Goal: Task Accomplishment & Management: Complete application form

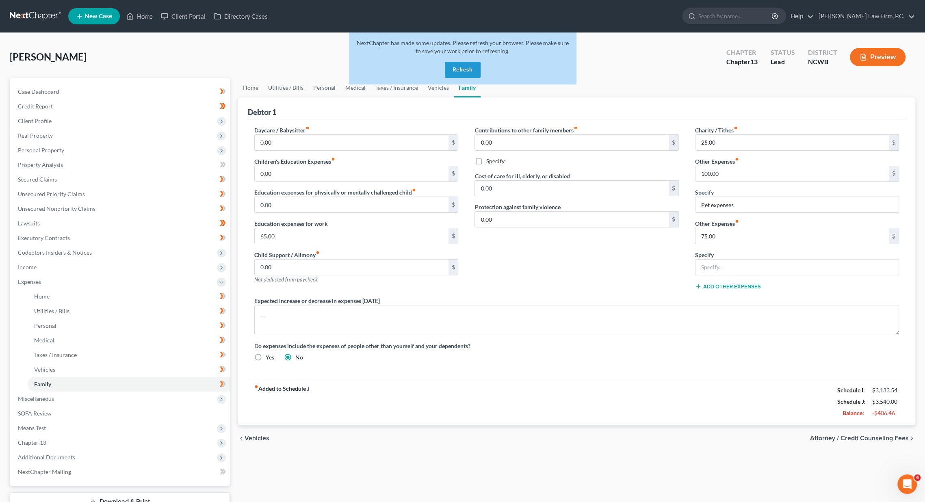
click at [468, 64] on button "Refresh" at bounding box center [463, 70] width 36 height 16
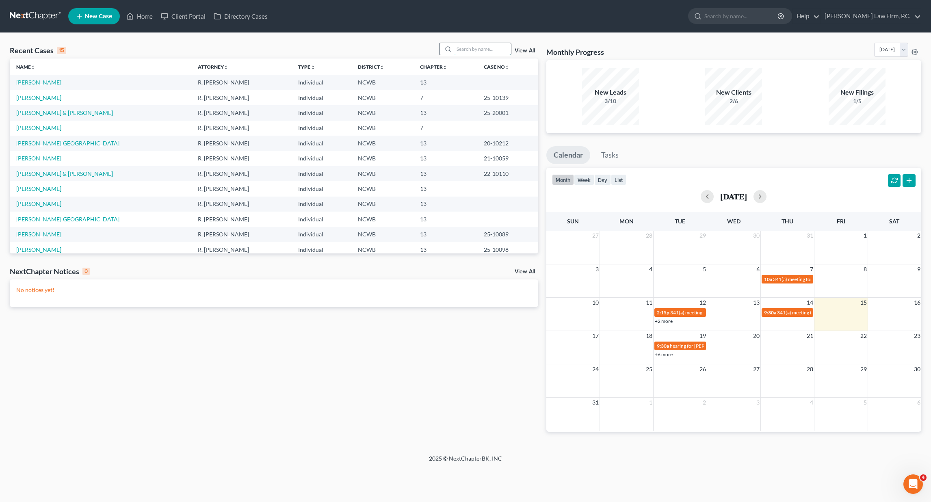
click at [459, 47] on input "search" at bounding box center [482, 49] width 57 height 12
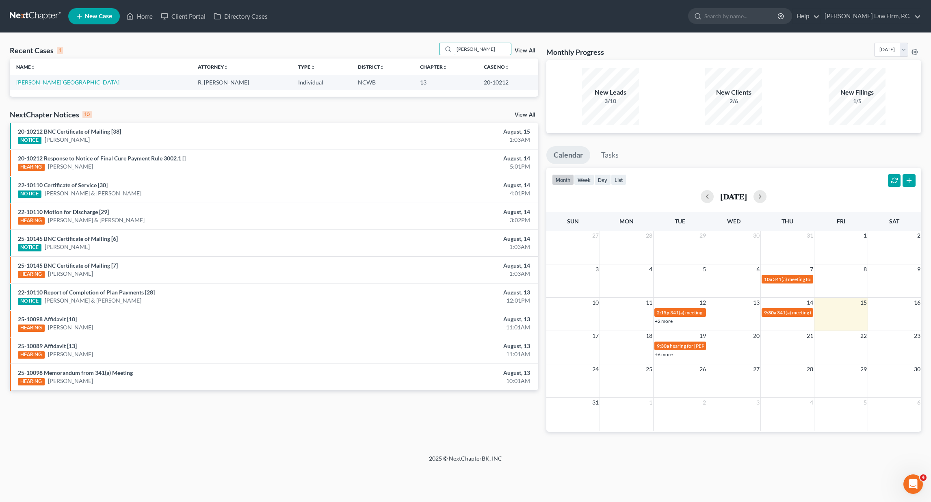
type input "[PERSON_NAME]"
click at [41, 83] on link "[PERSON_NAME][GEOGRAPHIC_DATA]" at bounding box center [67, 82] width 103 height 7
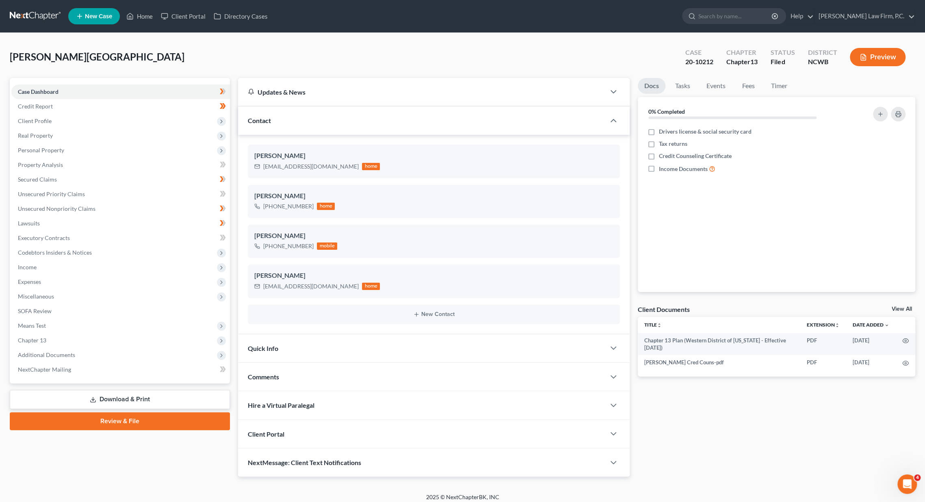
click at [659, 45] on div "[PERSON_NAME][GEOGRAPHIC_DATA] Upgraded Case 20-10212 Chapter Chapter 13 Status…" at bounding box center [462, 60] width 905 height 35
click at [28, 342] on span "Chapter 13" at bounding box center [32, 340] width 28 height 7
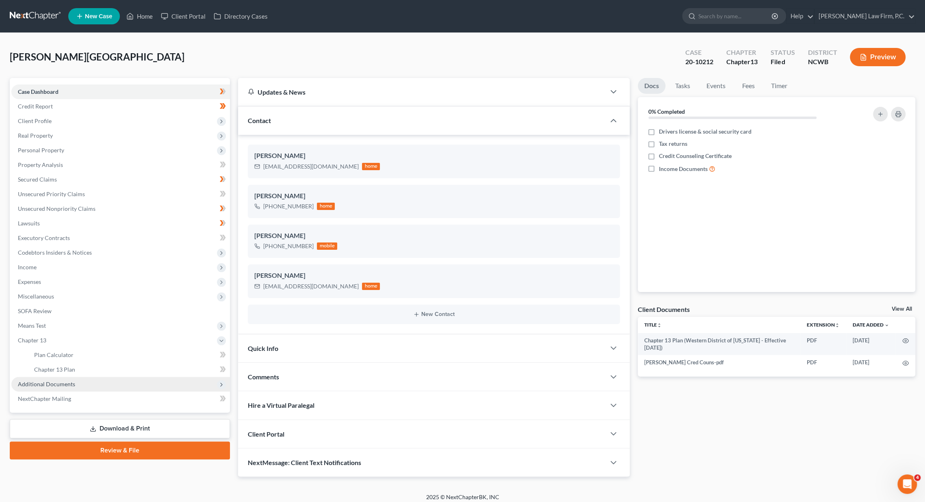
click at [39, 388] on span "Additional Documents" at bounding box center [120, 384] width 219 height 15
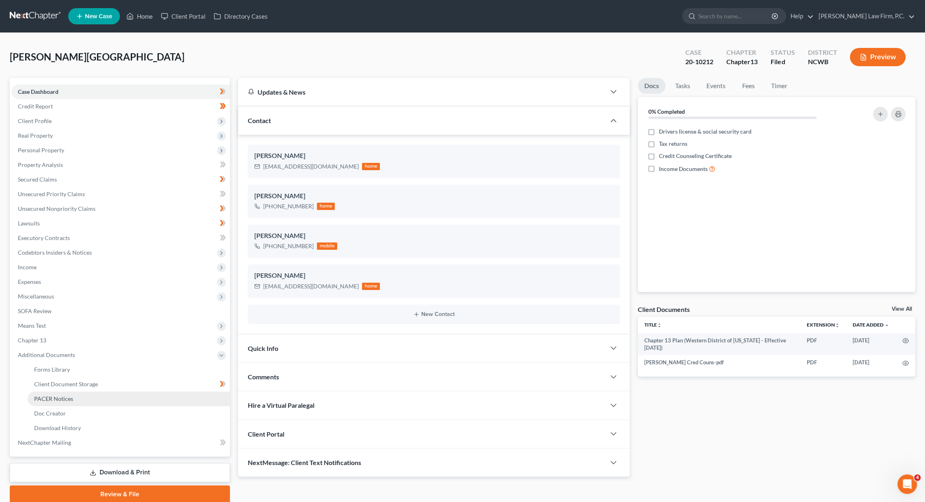
click at [54, 400] on span "PACER Notices" at bounding box center [53, 398] width 39 height 7
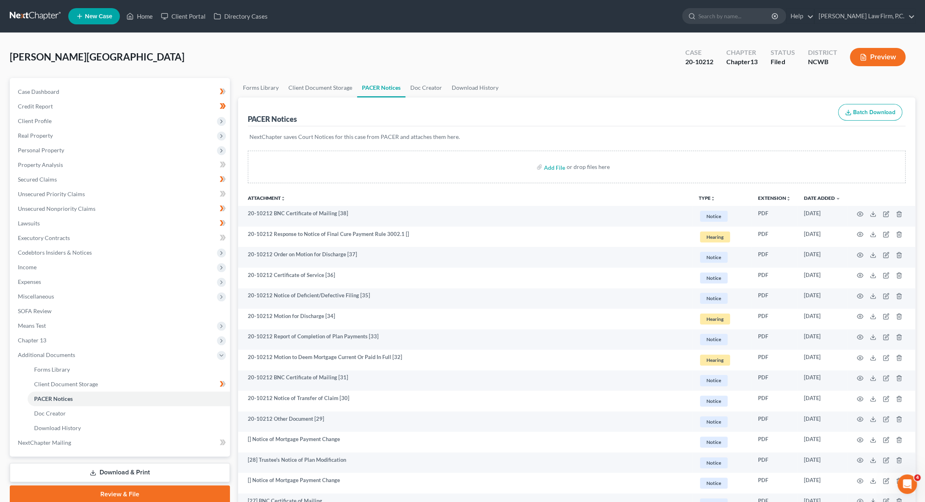
drag, startPoint x: 597, startPoint y: 121, endPoint x: 459, endPoint y: 126, distance: 137.4
click at [597, 121] on div "PACER Notices Batch Download" at bounding box center [577, 111] width 658 height 29
click at [50, 209] on span "Unsecured Nonpriority Claims" at bounding box center [57, 208] width 78 height 7
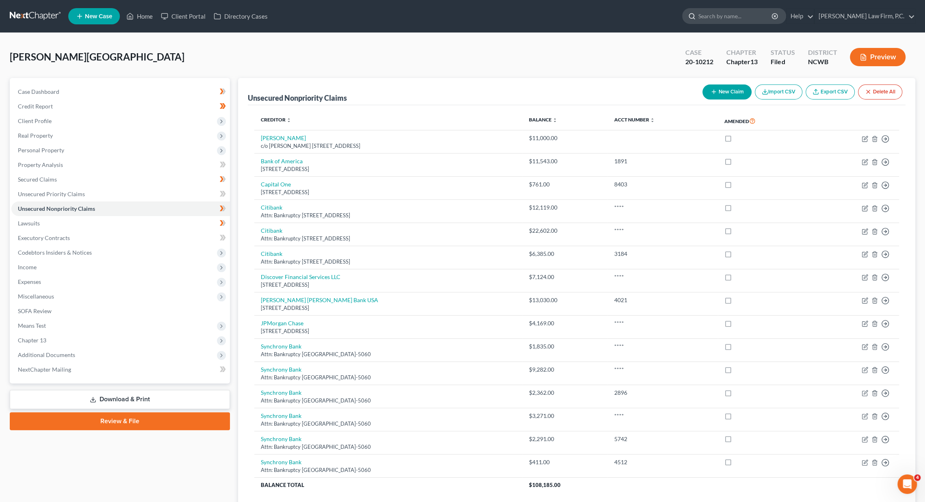
click at [756, 14] on input "search" at bounding box center [735, 16] width 74 height 15
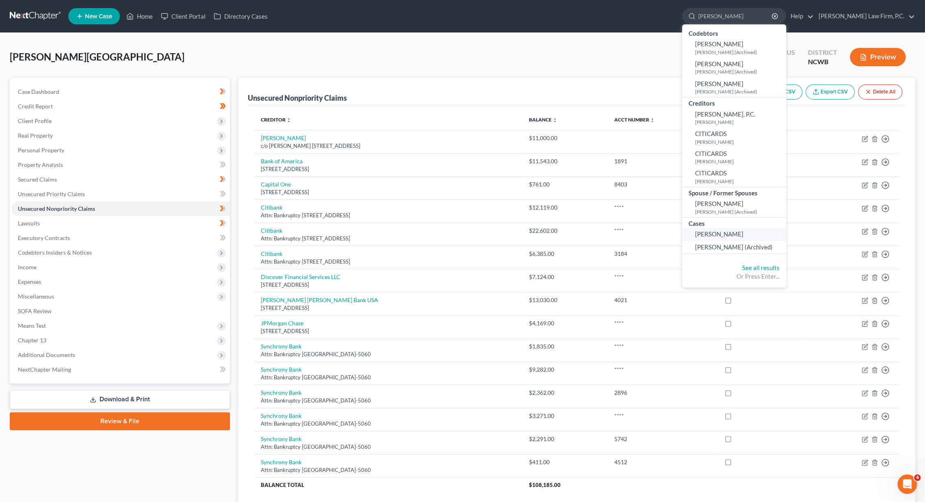
type input "[PERSON_NAME]"
click at [741, 234] on span "[PERSON_NAME]" at bounding box center [719, 233] width 48 height 7
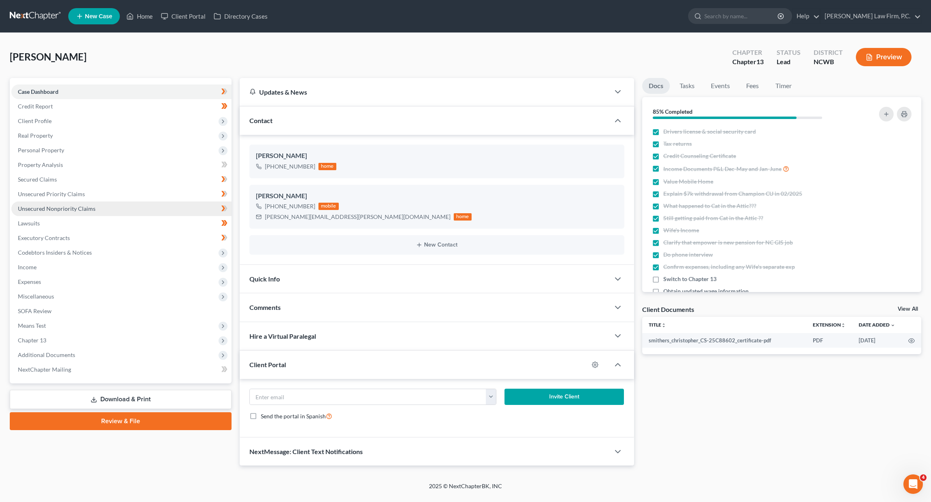
click at [53, 206] on span "Unsecured Nonpriority Claims" at bounding box center [57, 208] width 78 height 7
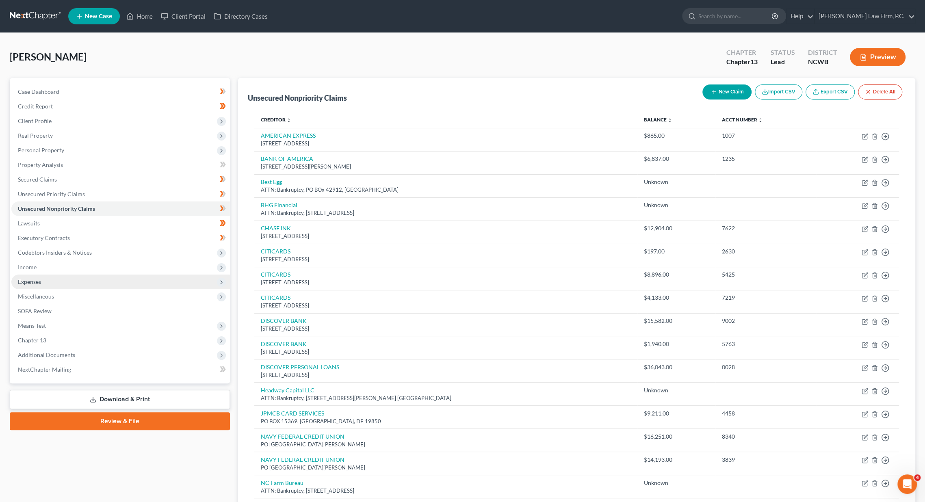
click at [29, 284] on span "Expenses" at bounding box center [29, 281] width 23 height 7
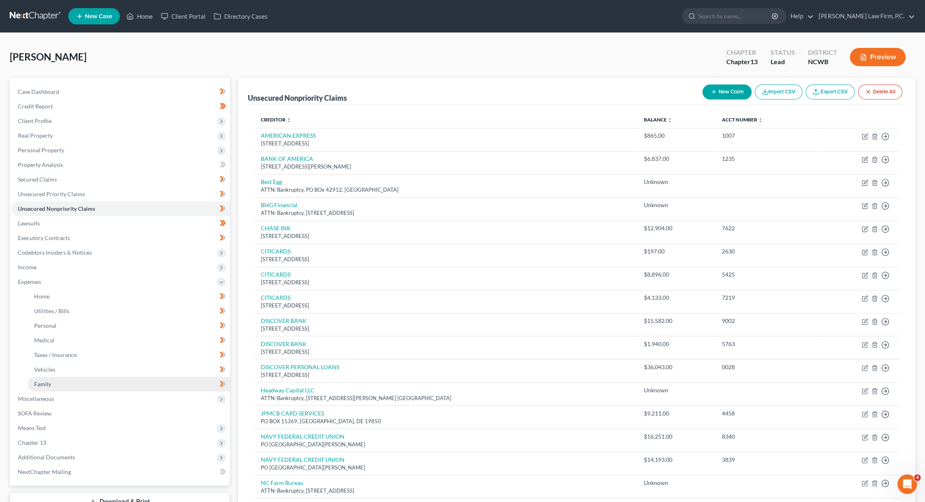
click at [45, 379] on link "Family" at bounding box center [129, 384] width 202 height 15
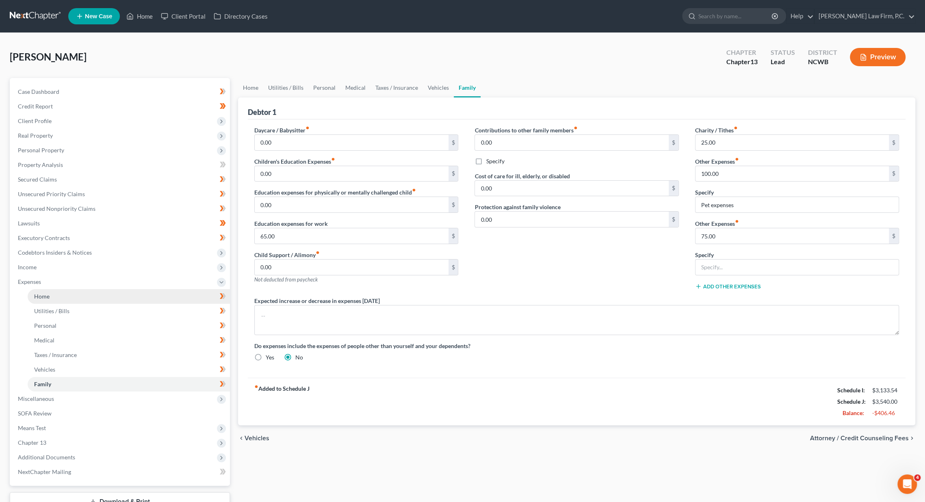
click at [50, 296] on link "Home" at bounding box center [129, 296] width 202 height 15
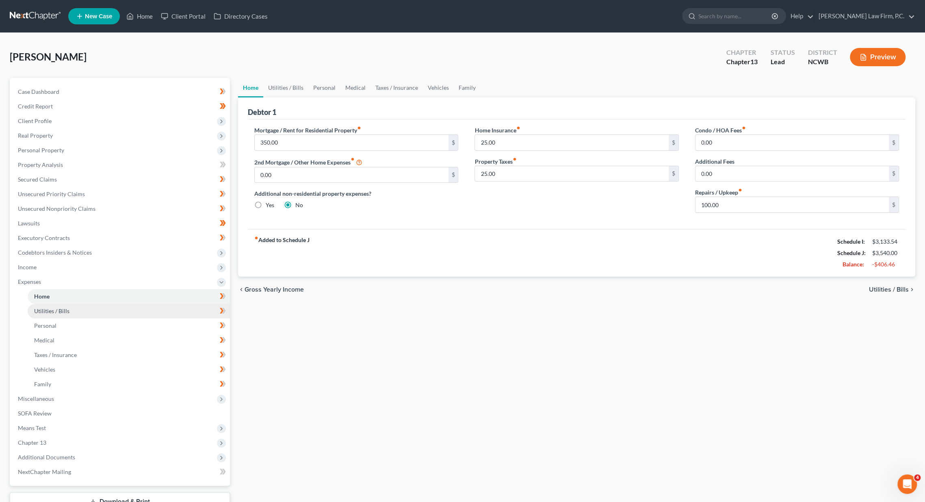
click at [44, 310] on span "Utilities / Bills" at bounding box center [51, 311] width 35 height 7
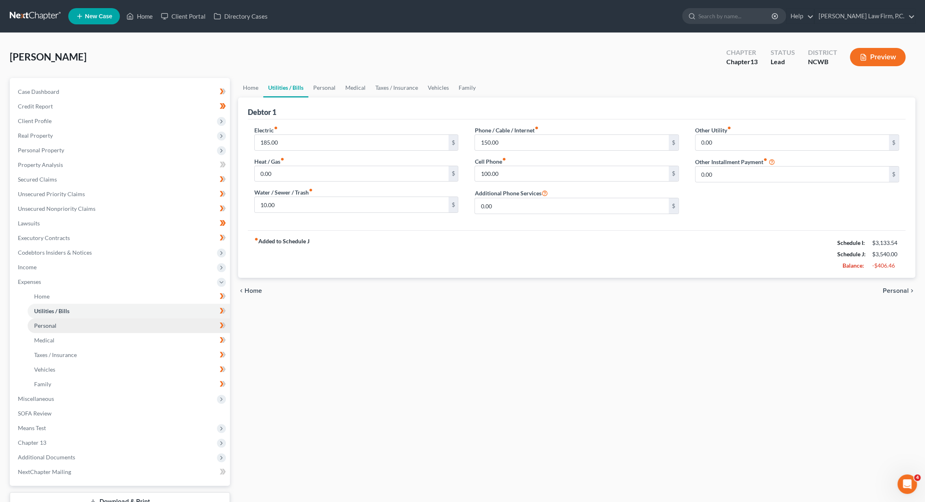
click at [39, 325] on span "Personal" at bounding box center [45, 325] width 22 height 7
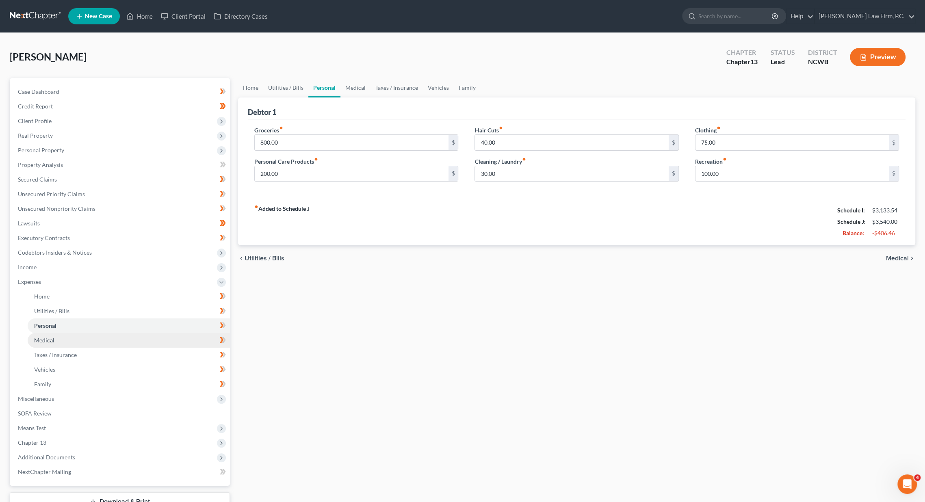
click at [37, 344] on link "Medical" at bounding box center [129, 340] width 202 height 15
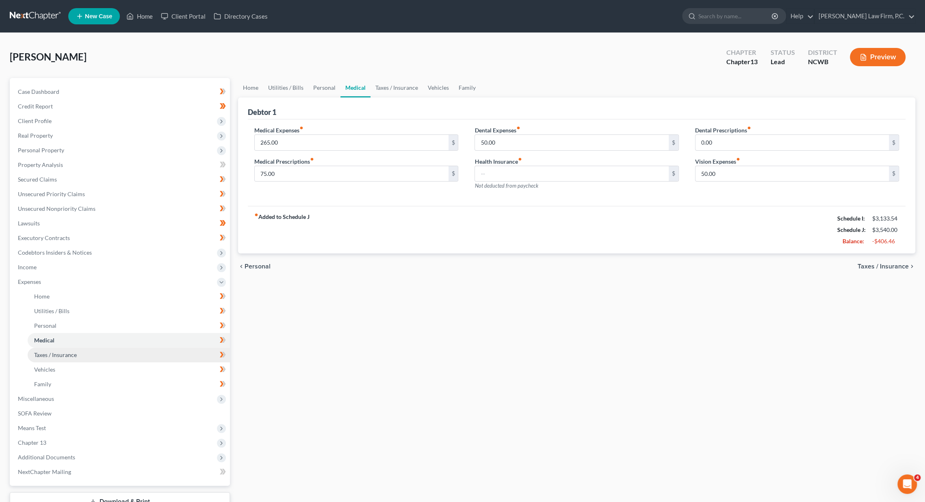
click at [37, 359] on link "Taxes / Insurance" at bounding box center [129, 355] width 202 height 15
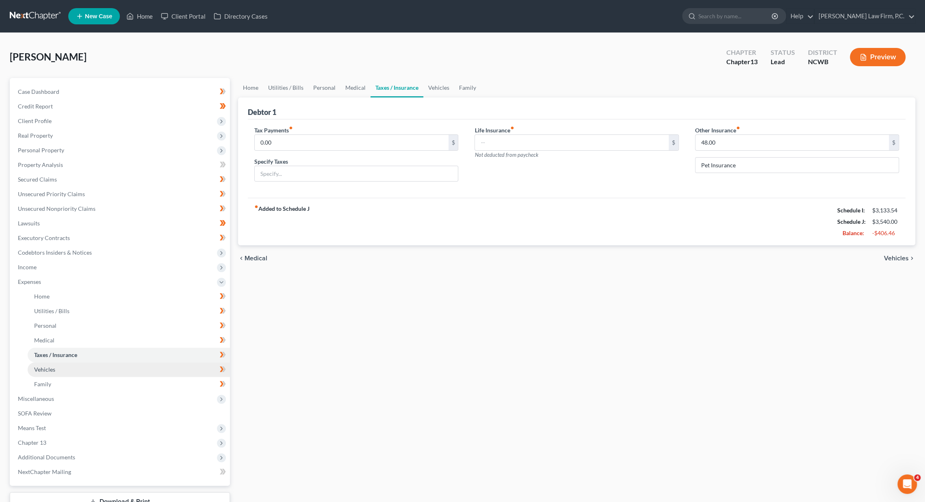
click at [37, 368] on span "Vehicles" at bounding box center [44, 369] width 21 height 7
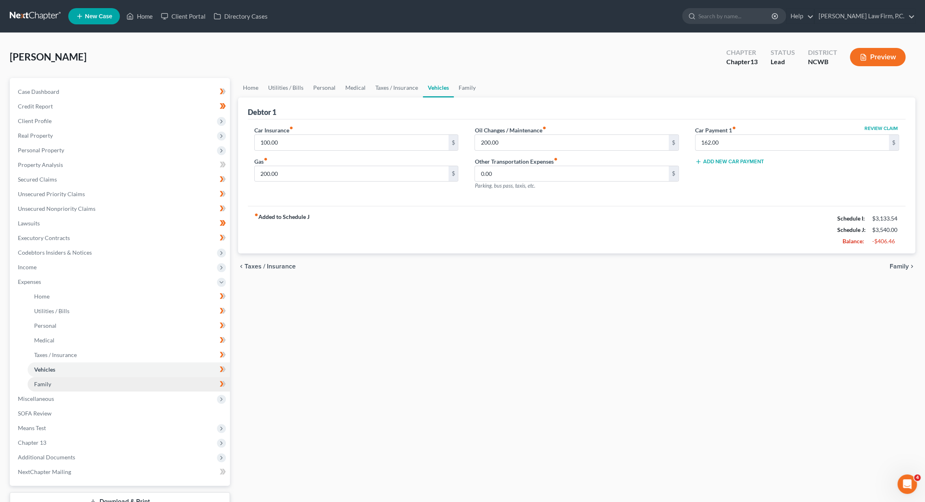
click at [38, 388] on link "Family" at bounding box center [129, 384] width 202 height 15
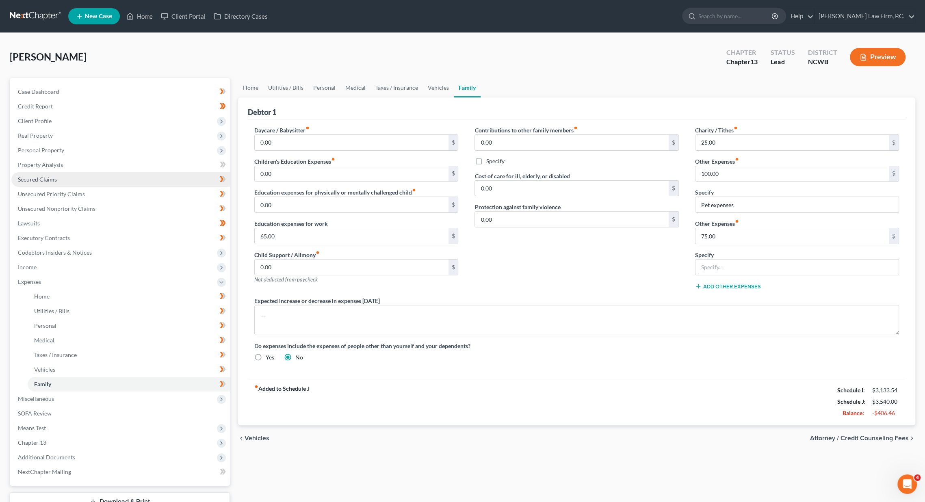
click at [41, 181] on span "Secured Claims" at bounding box center [37, 179] width 39 height 7
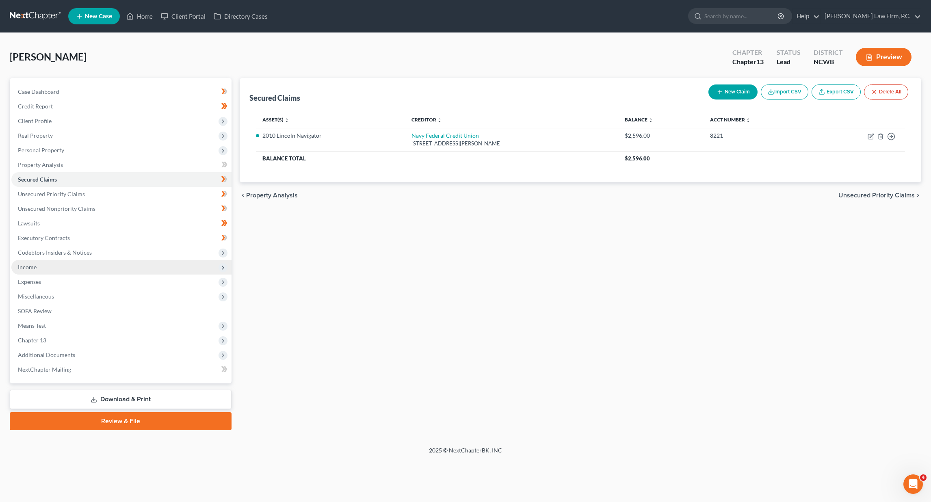
click at [28, 265] on span "Income" at bounding box center [27, 267] width 19 height 7
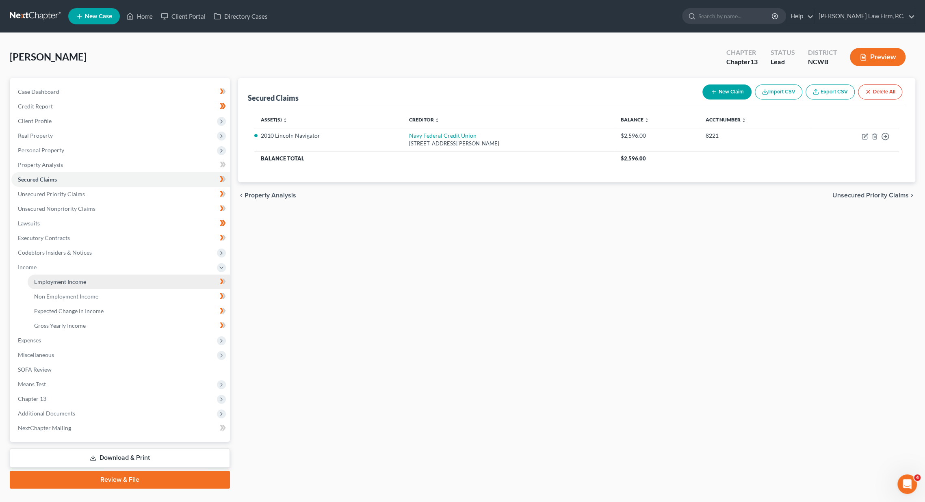
click at [42, 280] on span "Employment Income" at bounding box center [60, 281] width 52 height 7
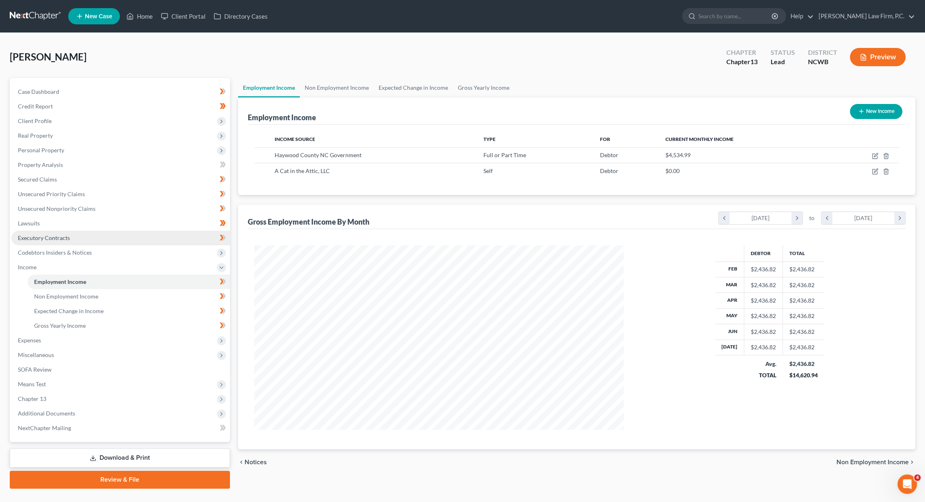
scroll to position [184, 385]
click at [25, 339] on span "Expenses" at bounding box center [29, 340] width 23 height 7
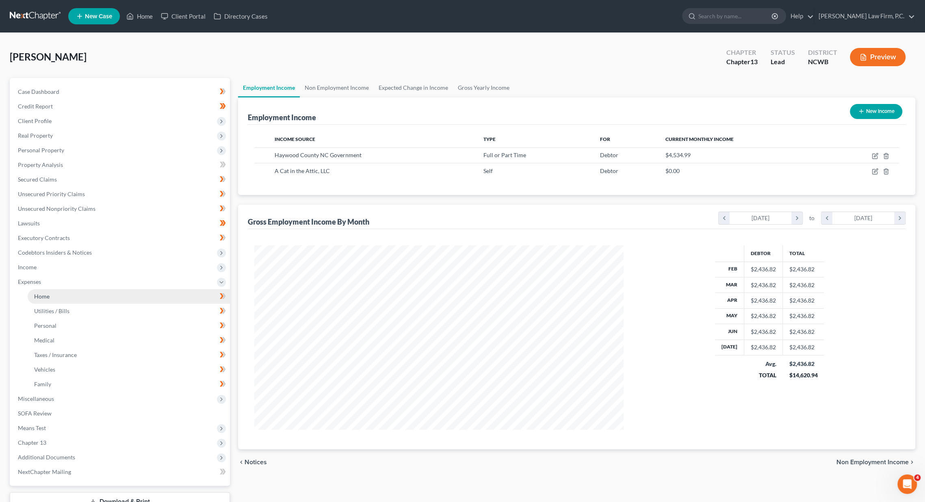
click at [42, 296] on span "Home" at bounding box center [41, 296] width 15 height 7
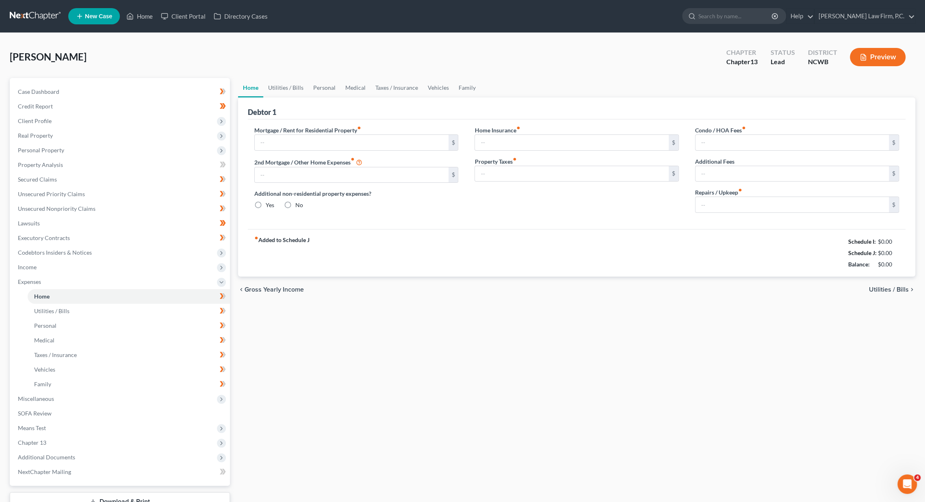
type input "350.00"
type input "0.00"
radio input "true"
type input "25.00"
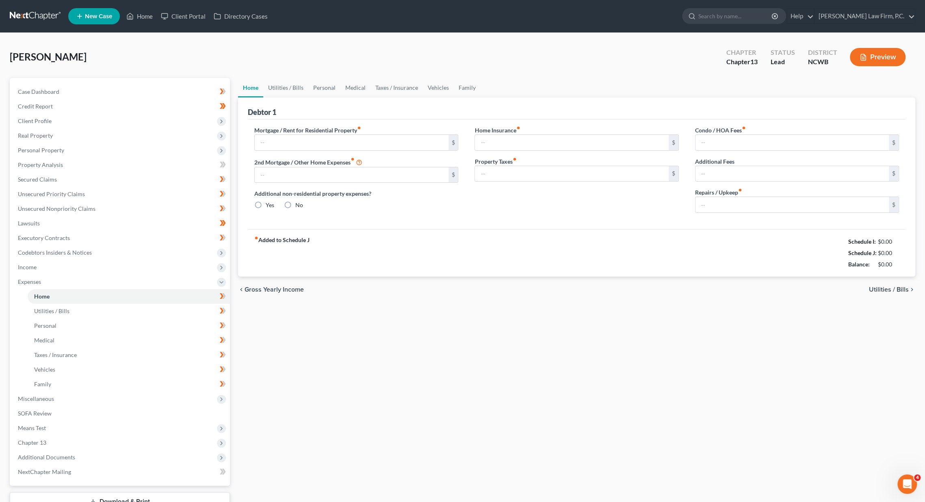
type input "0.00"
type input "100.00"
click at [282, 87] on link "Utilities / Bills" at bounding box center [285, 87] width 45 height 19
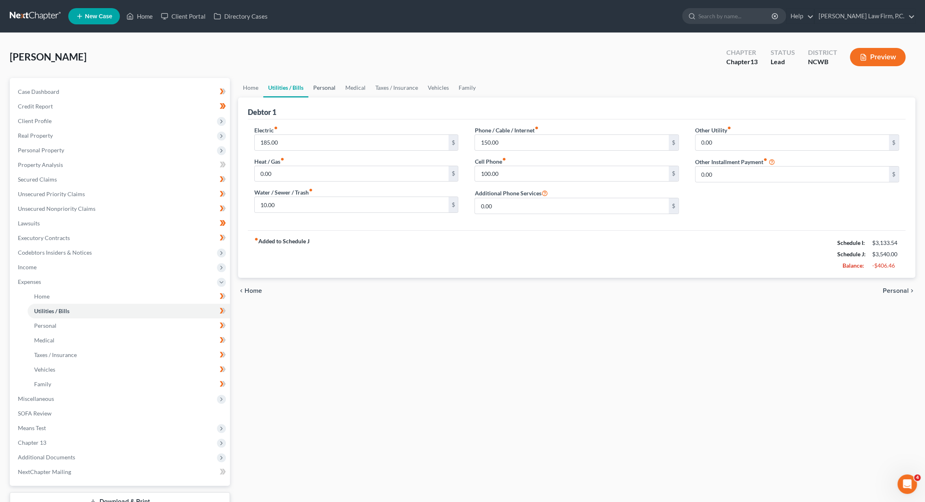
click at [321, 86] on link "Personal" at bounding box center [324, 87] width 32 height 19
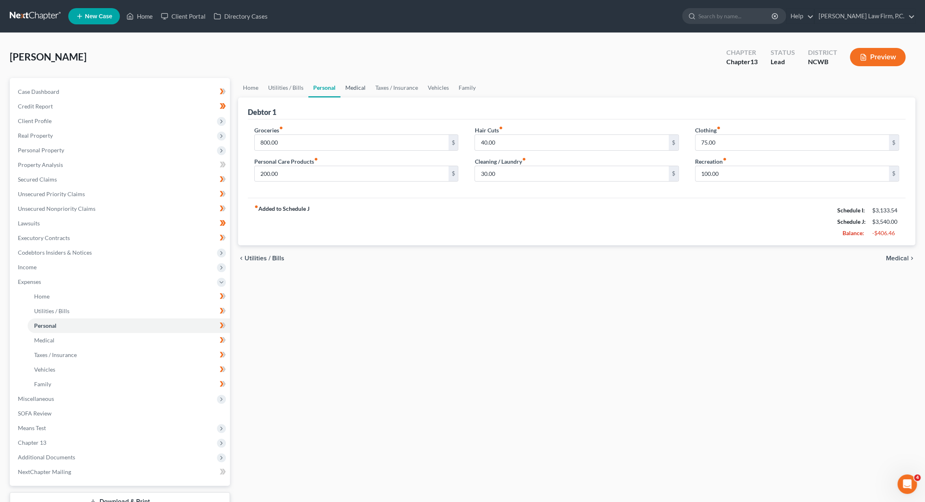
click at [357, 86] on link "Medical" at bounding box center [355, 87] width 30 height 19
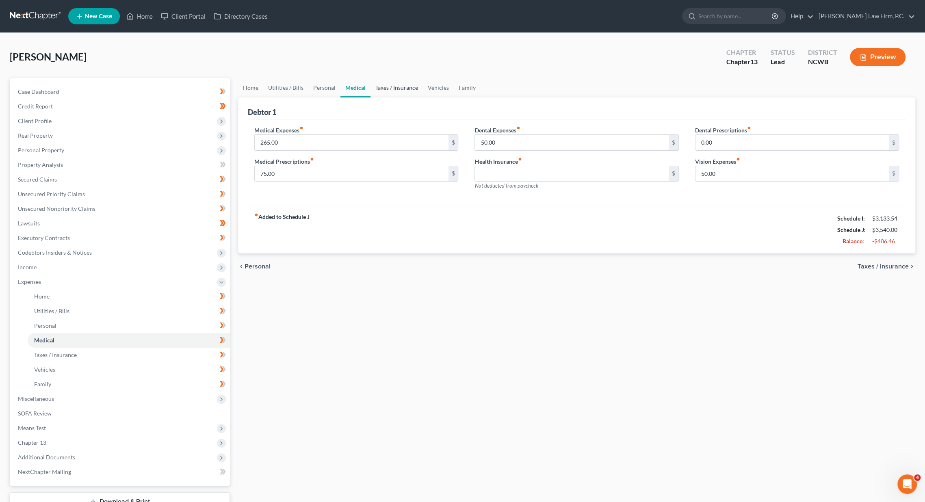
click at [383, 87] on link "Taxes / Insurance" at bounding box center [396, 87] width 52 height 19
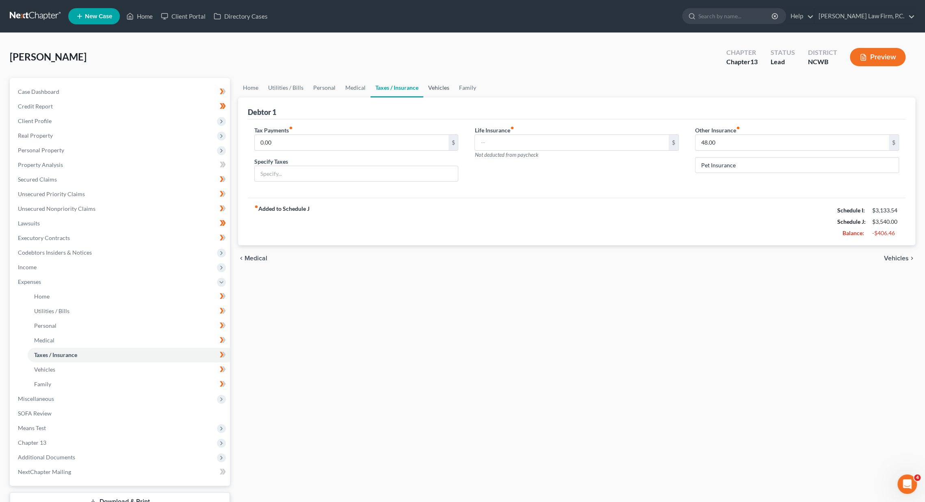
click at [441, 90] on link "Vehicles" at bounding box center [438, 87] width 31 height 19
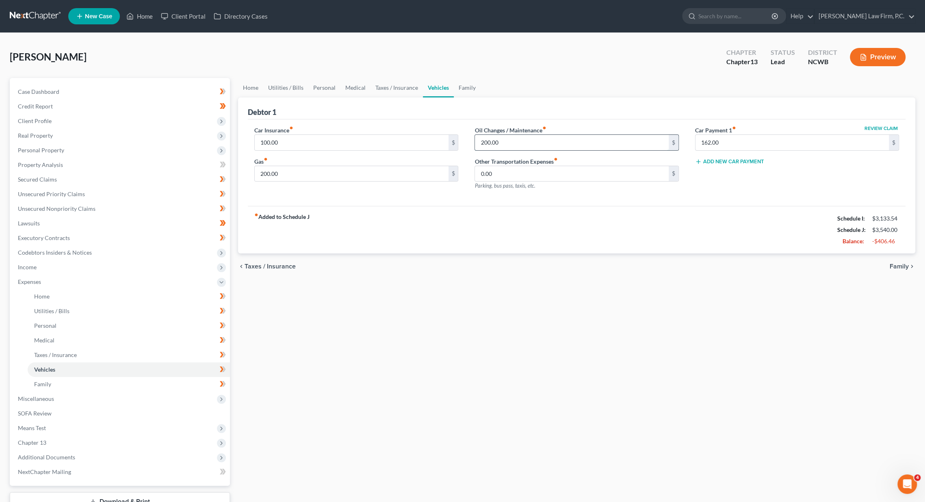
click at [511, 143] on input "200.00" at bounding box center [571, 142] width 193 height 15
click at [459, 85] on link "Family" at bounding box center [467, 87] width 27 height 19
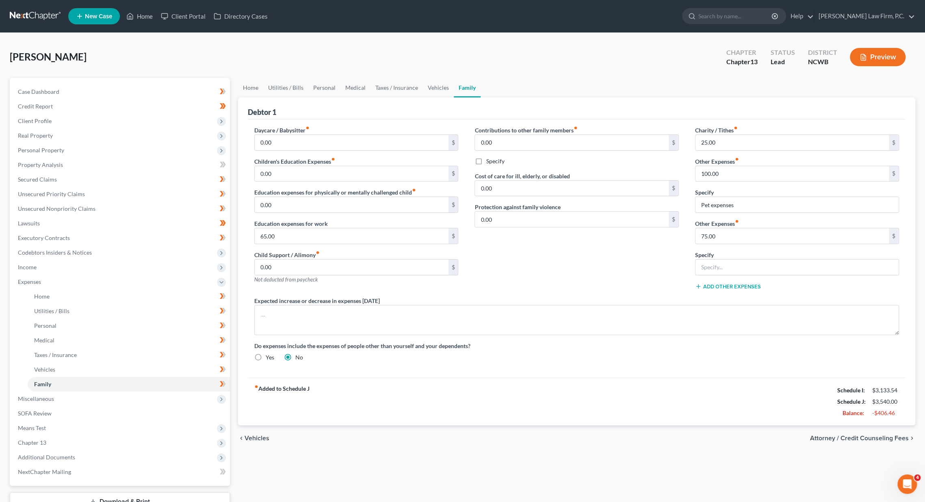
click at [679, 279] on div "Contributions to other family members fiber_manual_record 0.00 $ Specify Cost o…" at bounding box center [576, 211] width 220 height 171
click at [279, 86] on link "Utilities / Bills" at bounding box center [285, 87] width 45 height 19
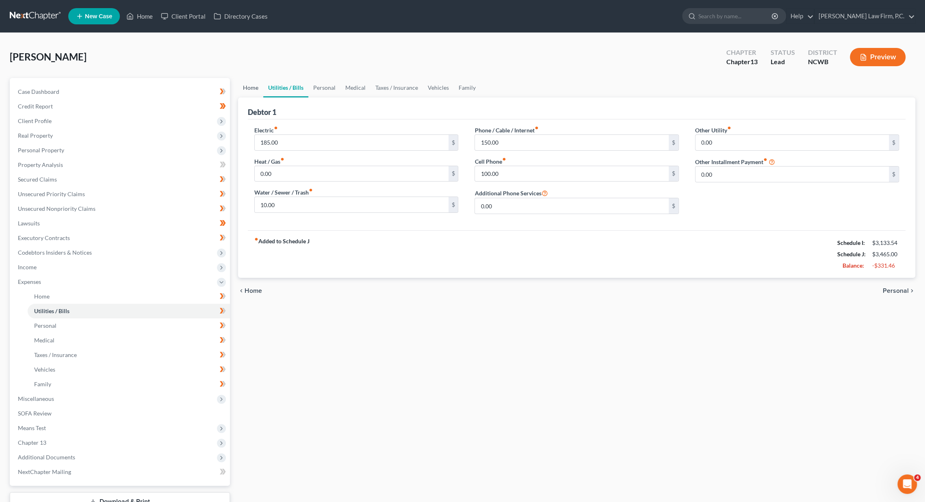
click at [248, 87] on link "Home" at bounding box center [250, 87] width 25 height 19
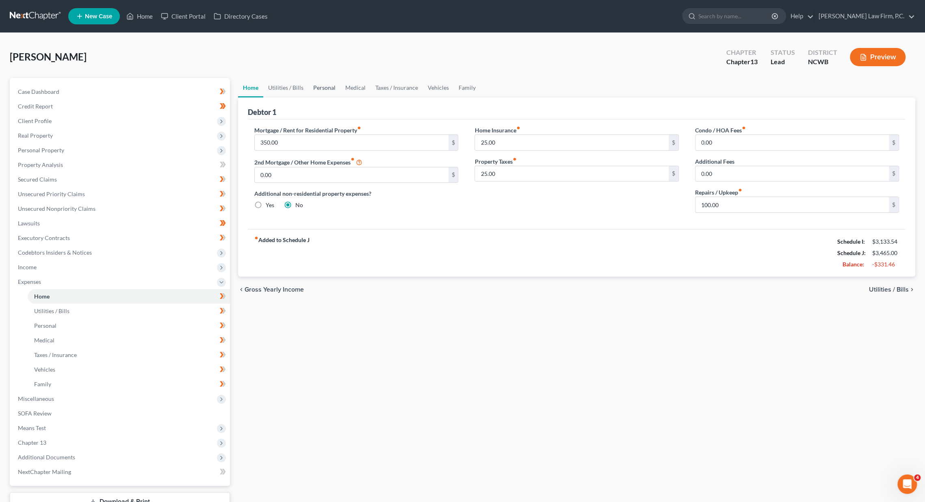
click at [327, 87] on link "Personal" at bounding box center [324, 87] width 32 height 19
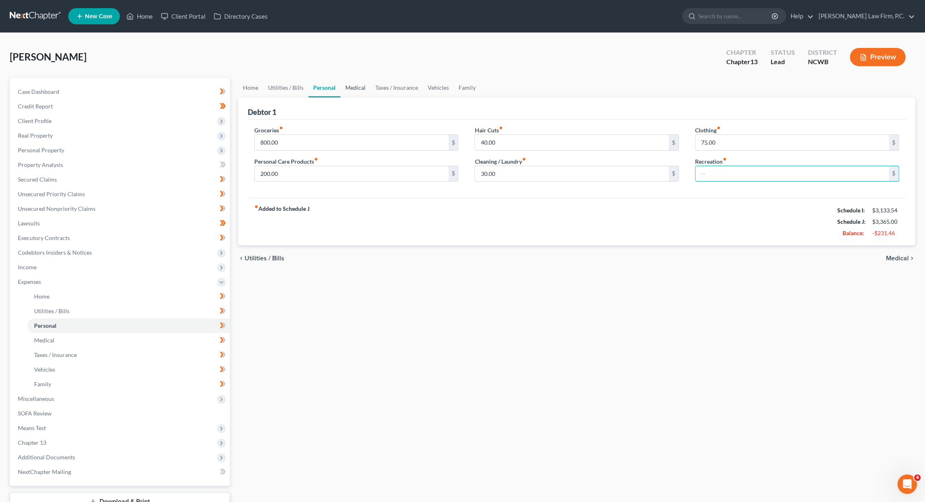
click at [352, 86] on link "Medical" at bounding box center [355, 87] width 30 height 19
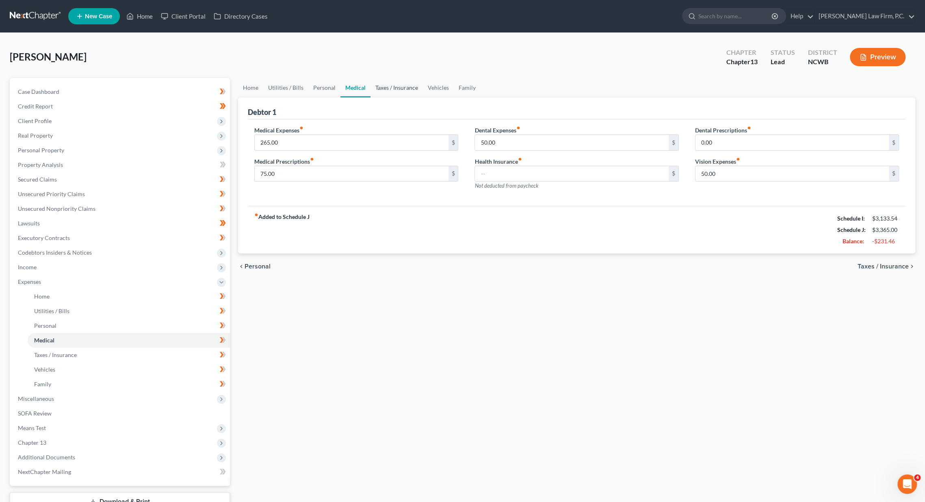
click at [392, 87] on link "Taxes / Insurance" at bounding box center [396, 87] width 52 height 19
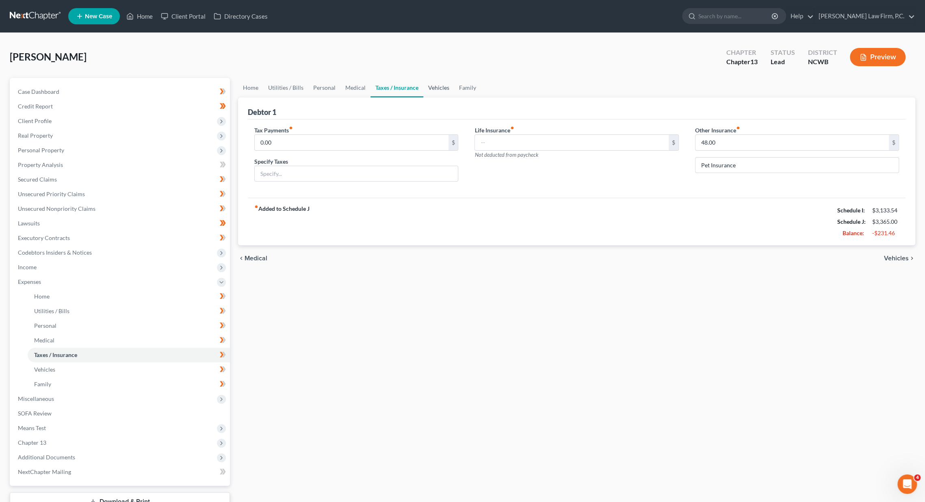
click at [436, 86] on link "Vehicles" at bounding box center [438, 87] width 31 height 19
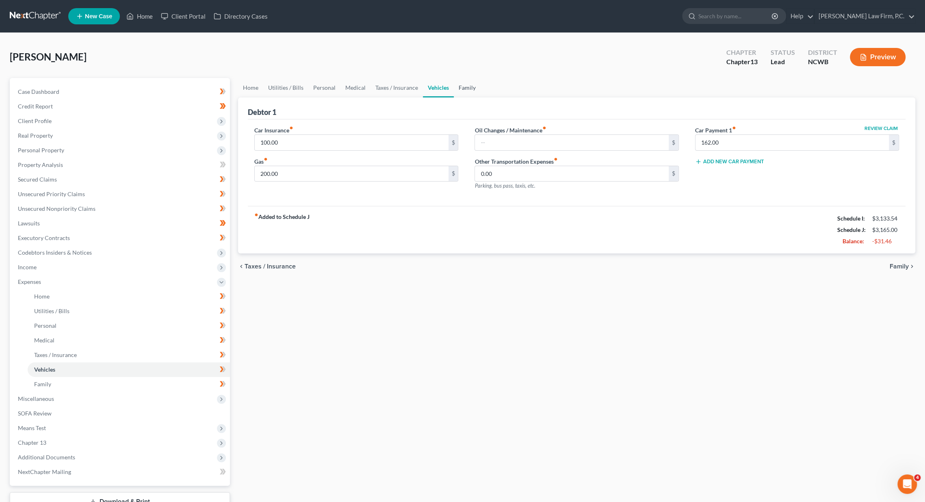
click at [464, 85] on link "Family" at bounding box center [467, 87] width 27 height 19
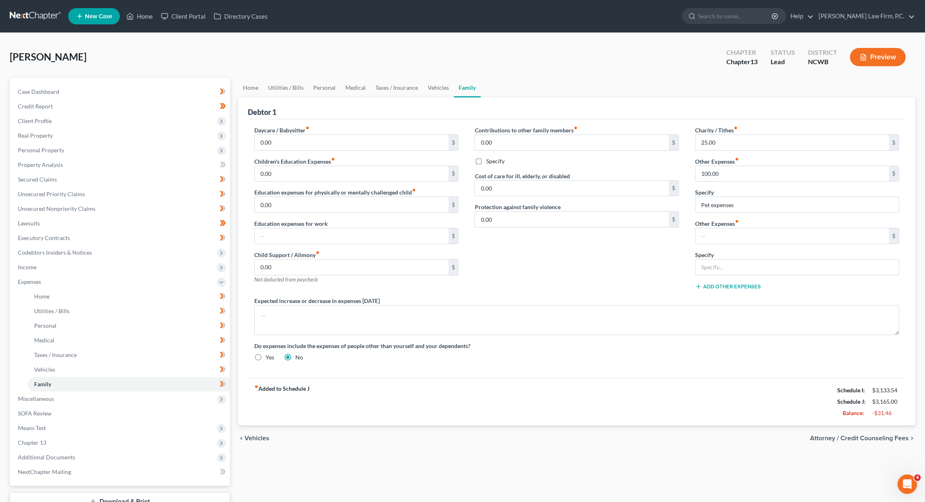
click at [546, 269] on div "Contributions to other family members fiber_manual_record 0.00 $ Specify Cost o…" at bounding box center [576, 211] width 220 height 171
type input "50"
click at [593, 260] on div "Contributions to other family members fiber_manual_record 0.00 $ Specify Cost o…" at bounding box center [576, 211] width 220 height 171
